Goal: Browse casually: Explore the website without a specific task or goal

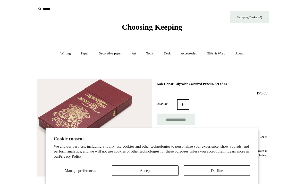
click at [160, 168] on button "Accept" at bounding box center [145, 170] width 66 height 10
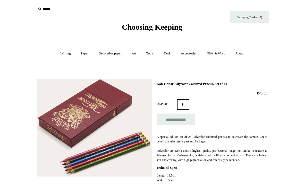
click at [83, 49] on link "Paper +" at bounding box center [84, 54] width 17 height 14
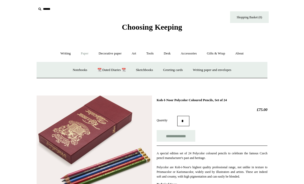
click at [148, 70] on link "Sketchbooks +" at bounding box center [144, 70] width 26 height 14
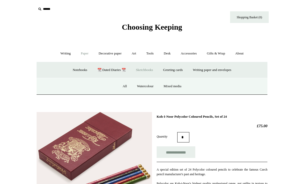
click at [75, 69] on link "Notebooks +" at bounding box center [80, 70] width 24 height 14
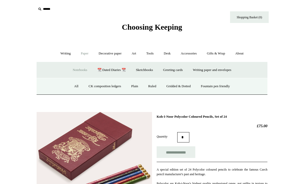
click at [181, 85] on link "Gridded & Dotted" at bounding box center [179, 86] width 34 height 14
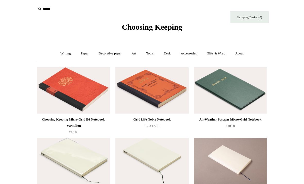
click at [150, 54] on link "Tools +" at bounding box center [150, 54] width 17 height 14
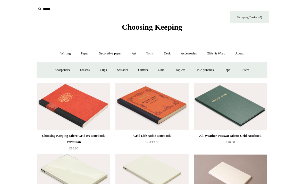
click at [133, 54] on link "Art +" at bounding box center [134, 54] width 14 height 14
click at [244, 69] on link "Nibs & ink" at bounding box center [232, 70] width 24 height 14
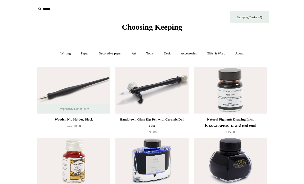
click at [193, 51] on link "Accessories +" at bounding box center [188, 54] width 25 height 14
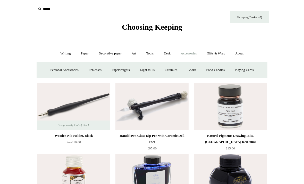
click at [175, 71] on link "Ceramics +" at bounding box center [171, 70] width 22 height 14
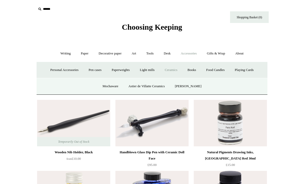
click at [197, 69] on link "Books" at bounding box center [192, 70] width 18 height 14
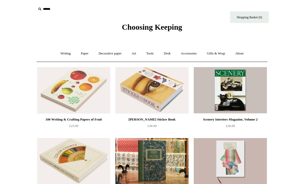
click at [220, 52] on link "Gifts & Wrap +" at bounding box center [216, 54] width 28 height 14
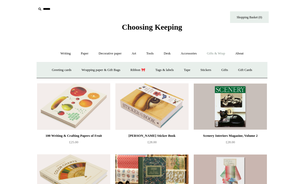
click at [60, 53] on link "Writing +" at bounding box center [66, 54] width 20 height 14
click at [57, 69] on link "Pens by brand +" at bounding box center [60, 70] width 28 height 14
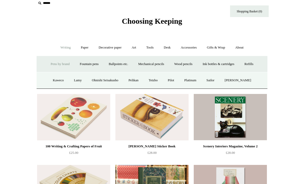
scroll to position [6, 0]
click at [105, 77] on link "Ohnishi Seisakusho" at bounding box center [105, 80] width 36 height 14
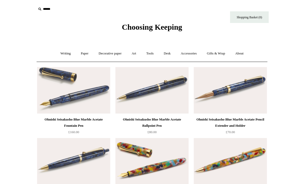
click at [59, 54] on link "Writing +" at bounding box center [66, 54] width 20 height 14
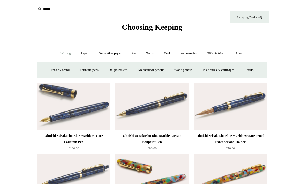
click at [154, 68] on link "Mechanical pencils +" at bounding box center [150, 70] width 35 height 14
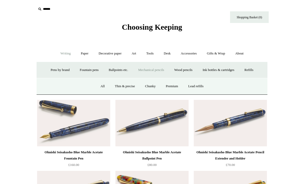
click at [192, 69] on link "Wood pencils +" at bounding box center [183, 70] width 28 height 14
click at [132, 86] on link "Coloured pencils" at bounding box center [133, 86] width 32 height 14
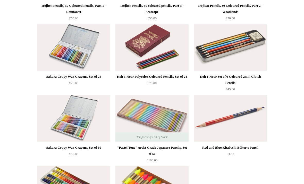
scroll to position [114, 0]
click at [149, 41] on img at bounding box center [151, 47] width 73 height 46
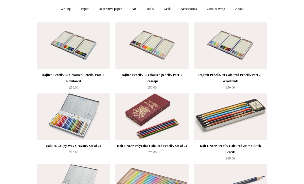
scroll to position [0, 0]
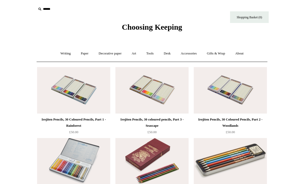
click at [111, 50] on link "Decorative paper +" at bounding box center [110, 54] width 32 height 14
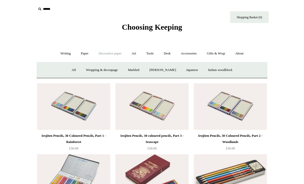
click at [197, 70] on link "Japanese" at bounding box center [191, 70] width 21 height 14
